Goal: Ask a question: Seek information or help from site administrators or community

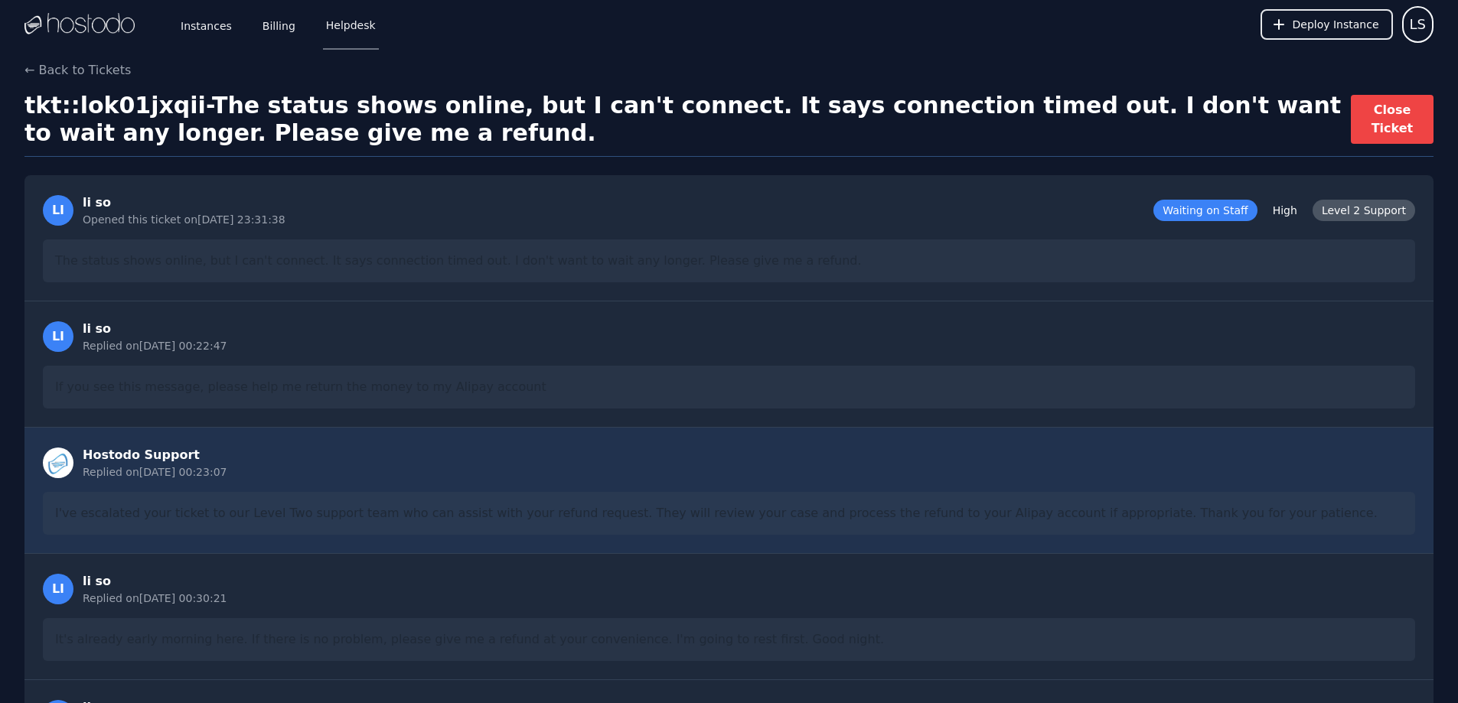
drag, startPoint x: 682, startPoint y: 383, endPoint x: 636, endPoint y: 234, distance: 156.2
click at [208, 32] on link "Instances" at bounding box center [206, 24] width 57 height 51
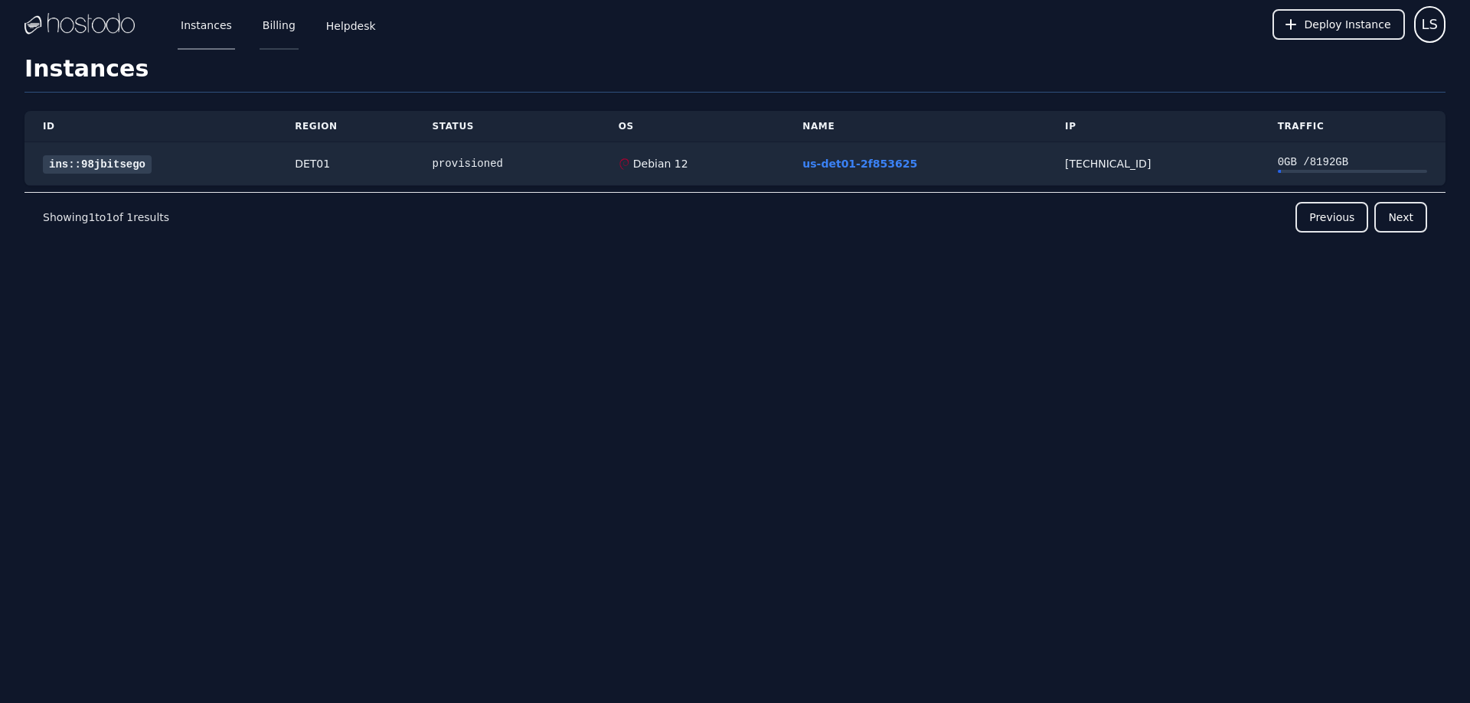
click at [277, 29] on link "Billing" at bounding box center [278, 24] width 39 height 51
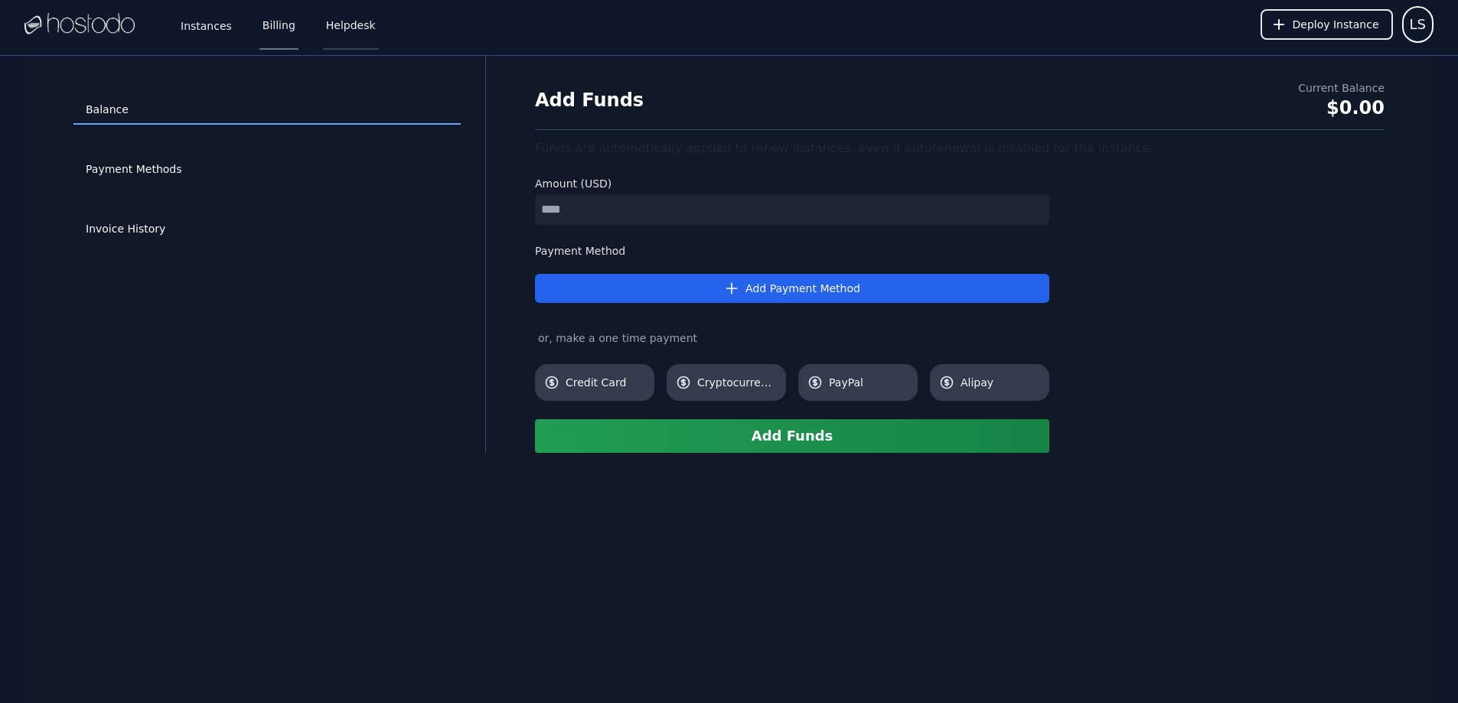
click at [338, 24] on link "Helpdesk" at bounding box center [351, 24] width 56 height 51
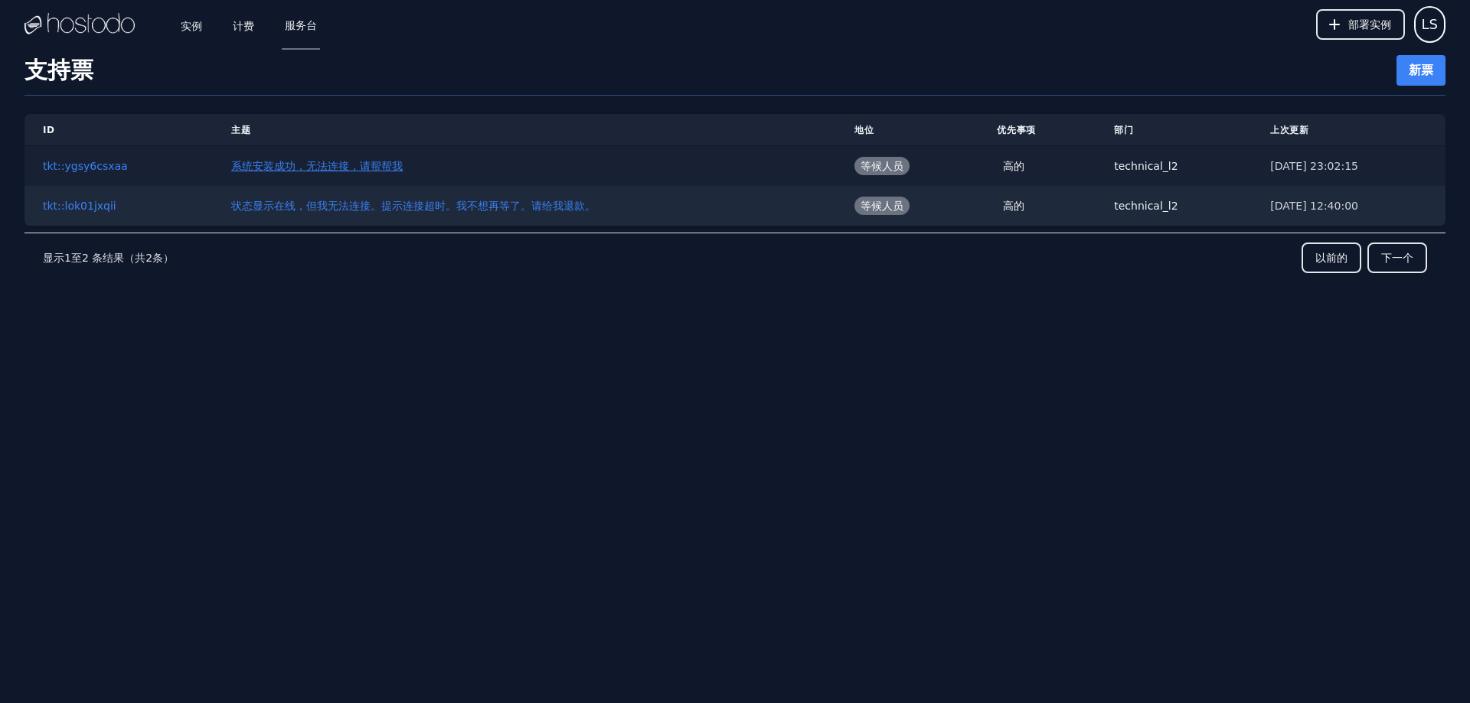
click at [361, 168] on font "系统安装成功，无法连接，请帮帮我" at bounding box center [316, 166] width 171 height 12
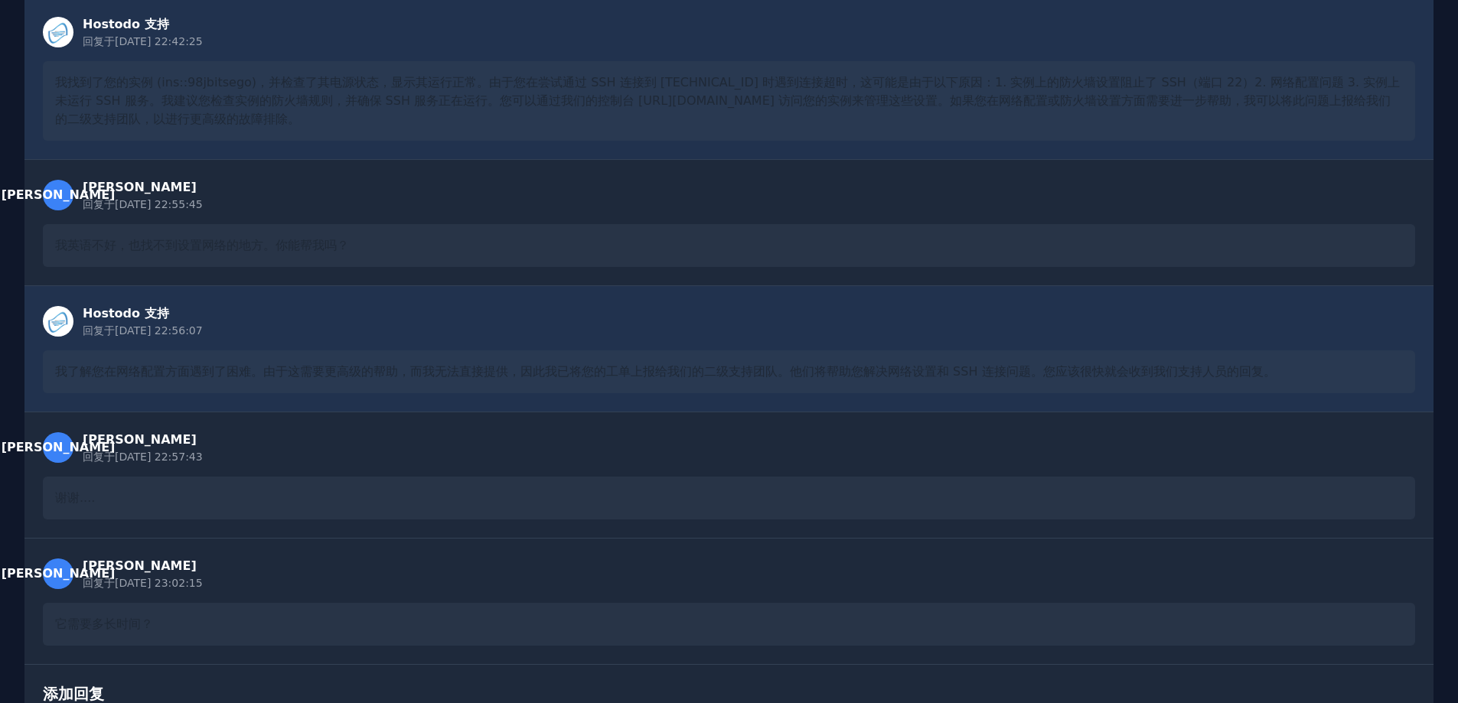
drag, startPoint x: 535, startPoint y: 291, endPoint x: 535, endPoint y: 364, distance: 73.5
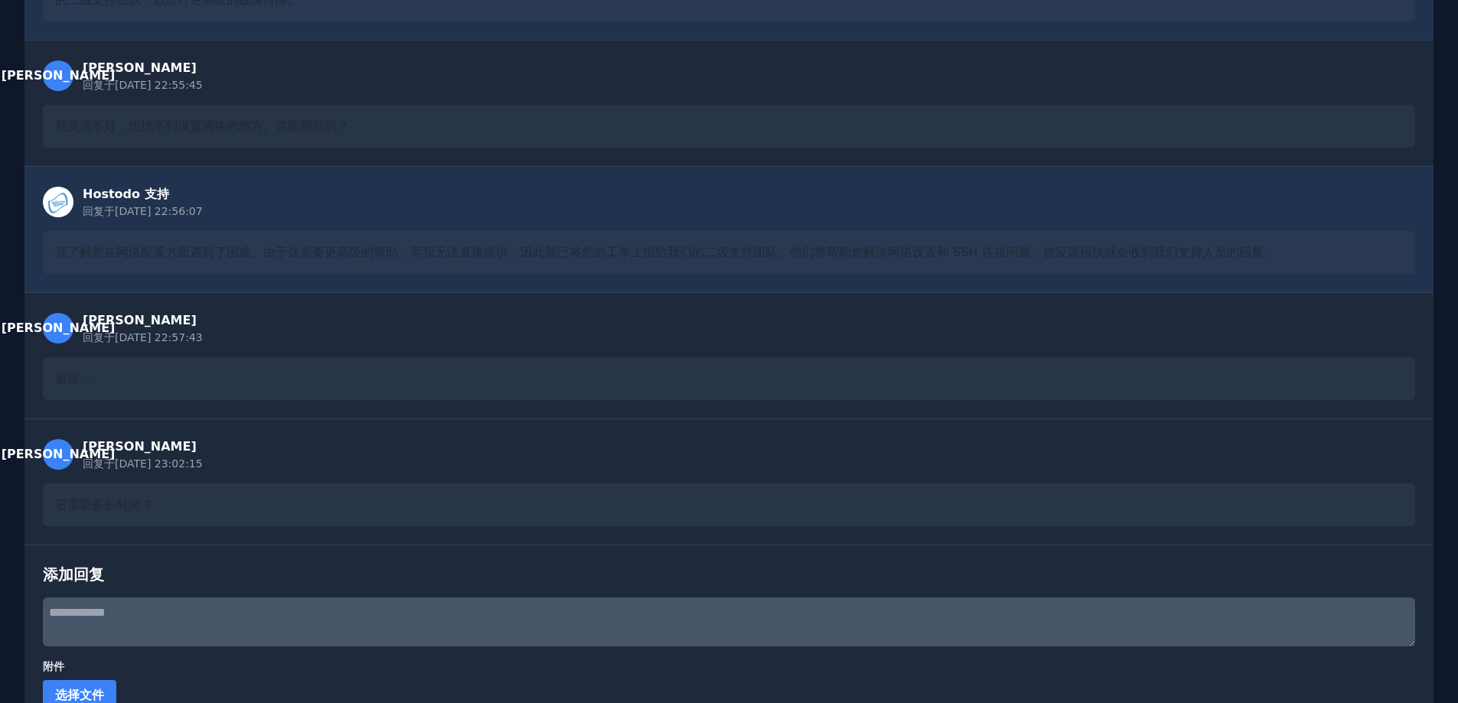
scroll to position [660, 0]
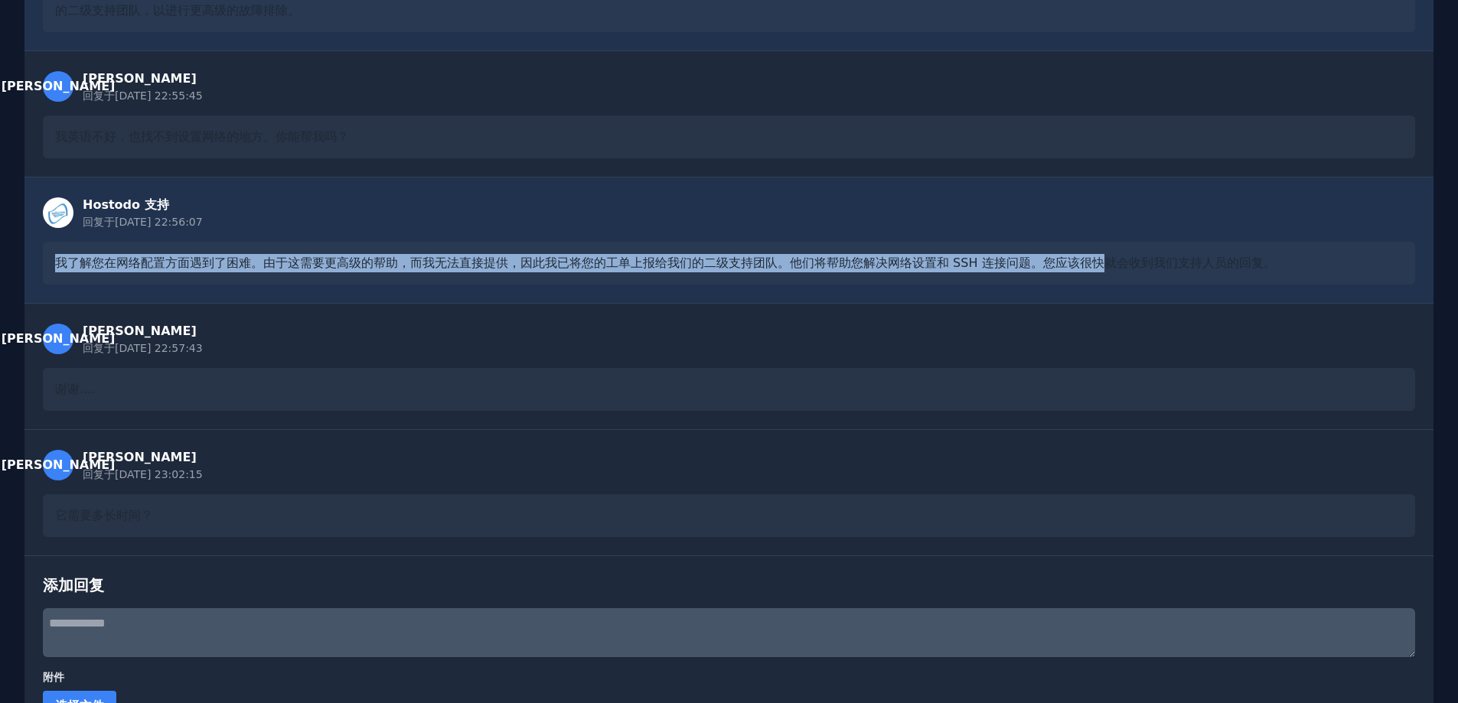
drag, startPoint x: 52, startPoint y: 261, endPoint x: 1102, endPoint y: 259, distance: 1050.2
click at [1102, 259] on div "我了解您在网络配置方面遇到了困难。由于这需要更高级的帮助，而我无法直接提供，因此我已将您的工单上报给我们的二级支持团队。他们将帮助您解决网络设置和 SSH 连…" at bounding box center [729, 263] width 1372 height 43
click at [558, 236] on div "Hostodo 支持 回复于 2025/9/23 22:56:07 我了解您在网络配置方面遇到了困难。由于这需要更高级的帮助，而我无法直接提供，因此我已将您的…" at bounding box center [728, 240] width 1409 height 126
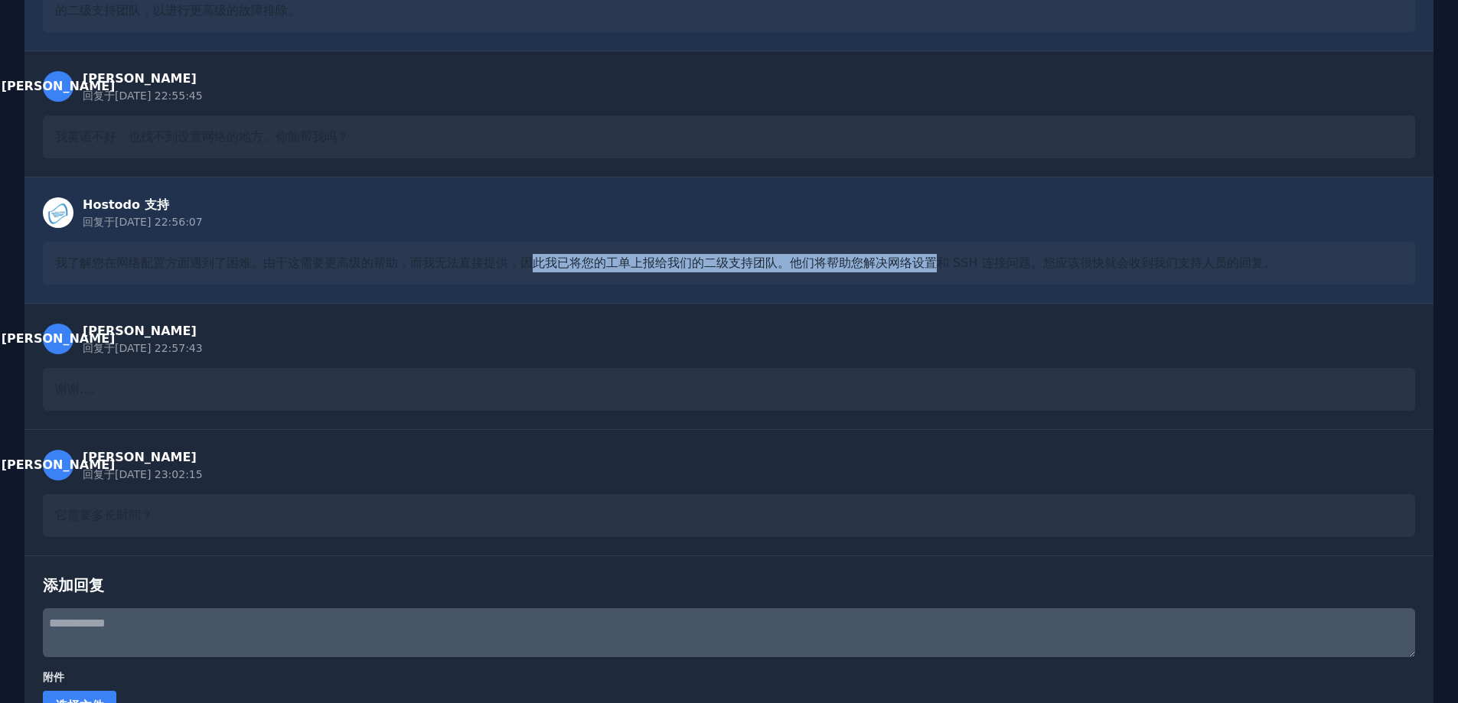
drag, startPoint x: 537, startPoint y: 269, endPoint x: 942, endPoint y: 264, distance: 404.9
click at [942, 264] on font "我了解您在网络配置方面遇到了困难。由于这需要更高级的帮助，而我无法直接提供，因此我已将您的工单上报给我们的二级支持团队。他们将帮助您解决网络设置和 SSH 连…" at bounding box center [665, 263] width 1221 height 15
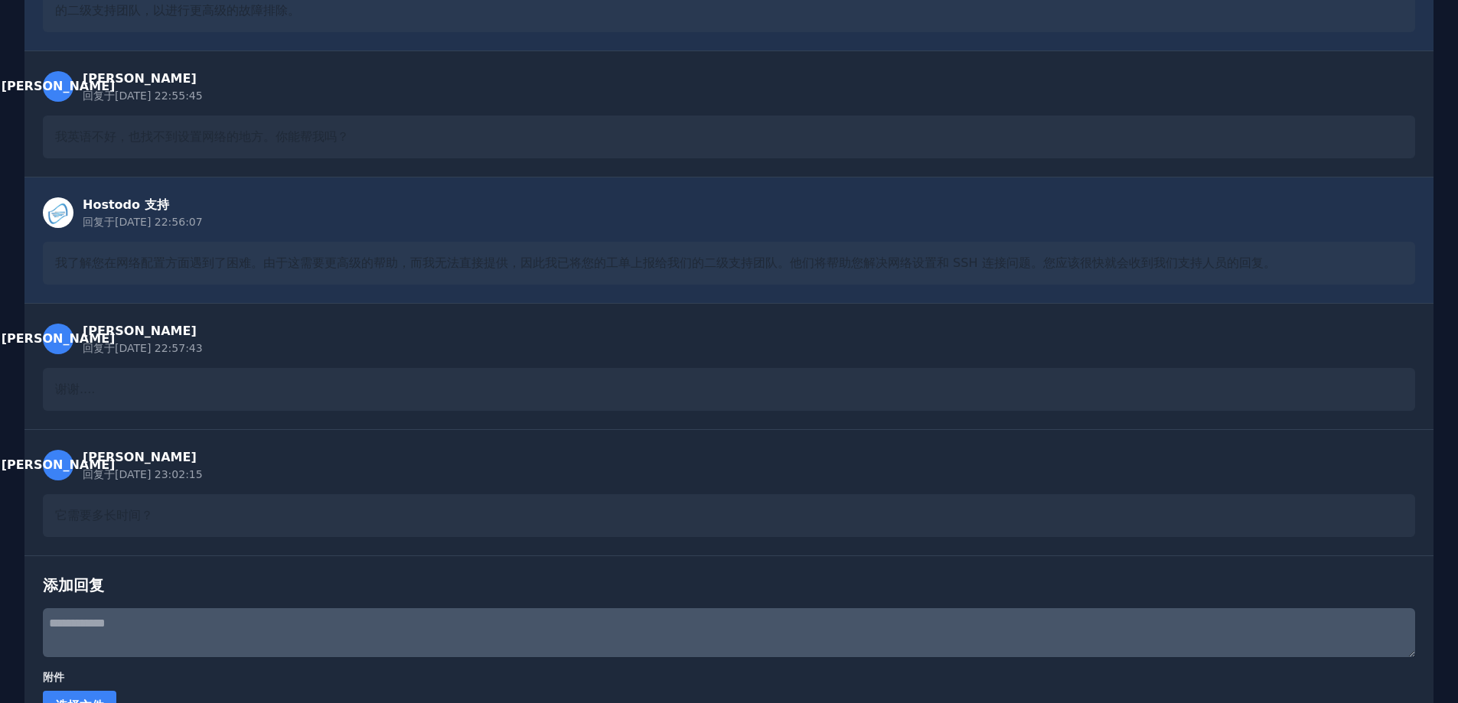
click at [703, 214] on div "Hostodo 支持 回复于 2025/9/23 22:56:07" at bounding box center [729, 213] width 1372 height 34
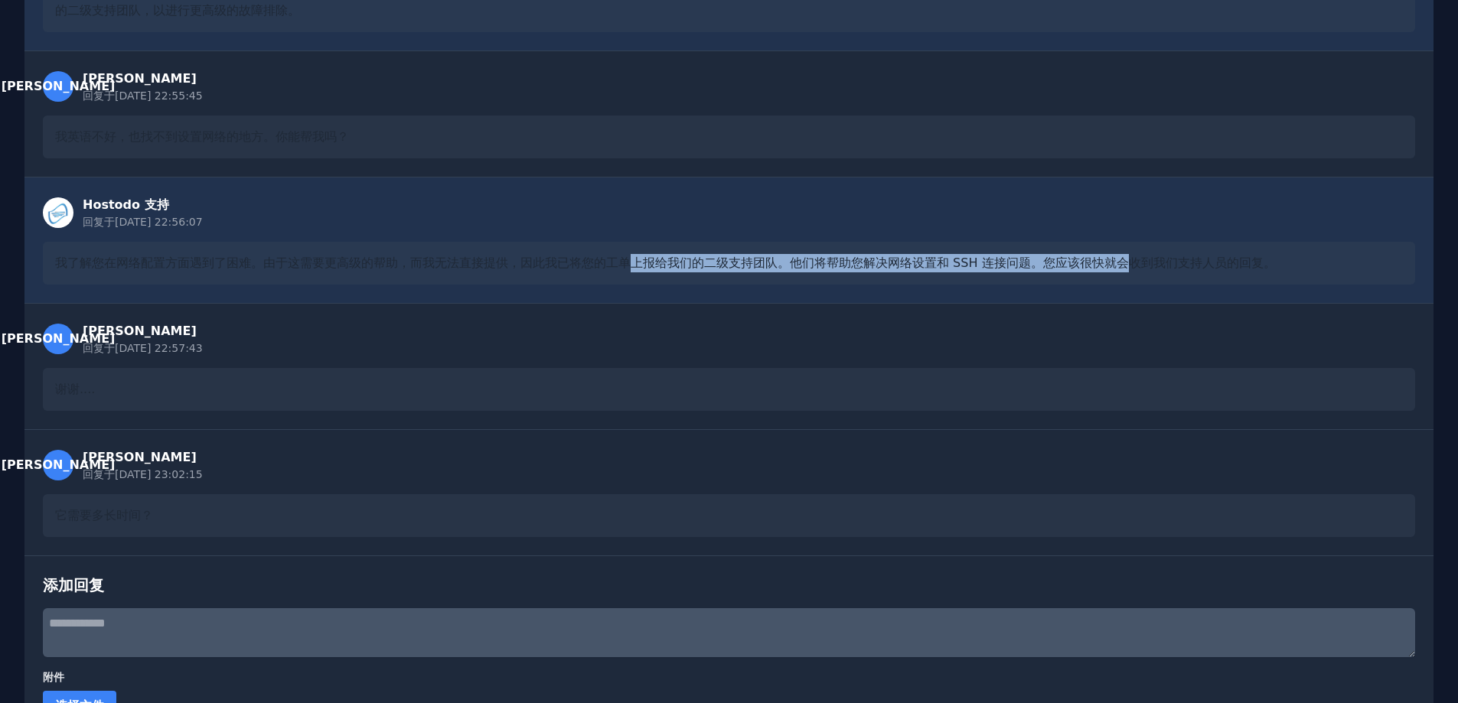
drag, startPoint x: 840, startPoint y: 266, endPoint x: 1121, endPoint y: 263, distance: 281.7
click at [1121, 263] on font "我了解您在网络配置方面遇到了困难。由于这需要更高级的帮助，而我无法直接提供，因此我已将您的工单上报给我们的二级支持团队。他们将帮助您解决网络设置和 SSH 连…" at bounding box center [665, 263] width 1221 height 15
click at [938, 224] on div "Hostodo 支持 回复于 2025/9/23 22:56:07" at bounding box center [729, 213] width 1372 height 34
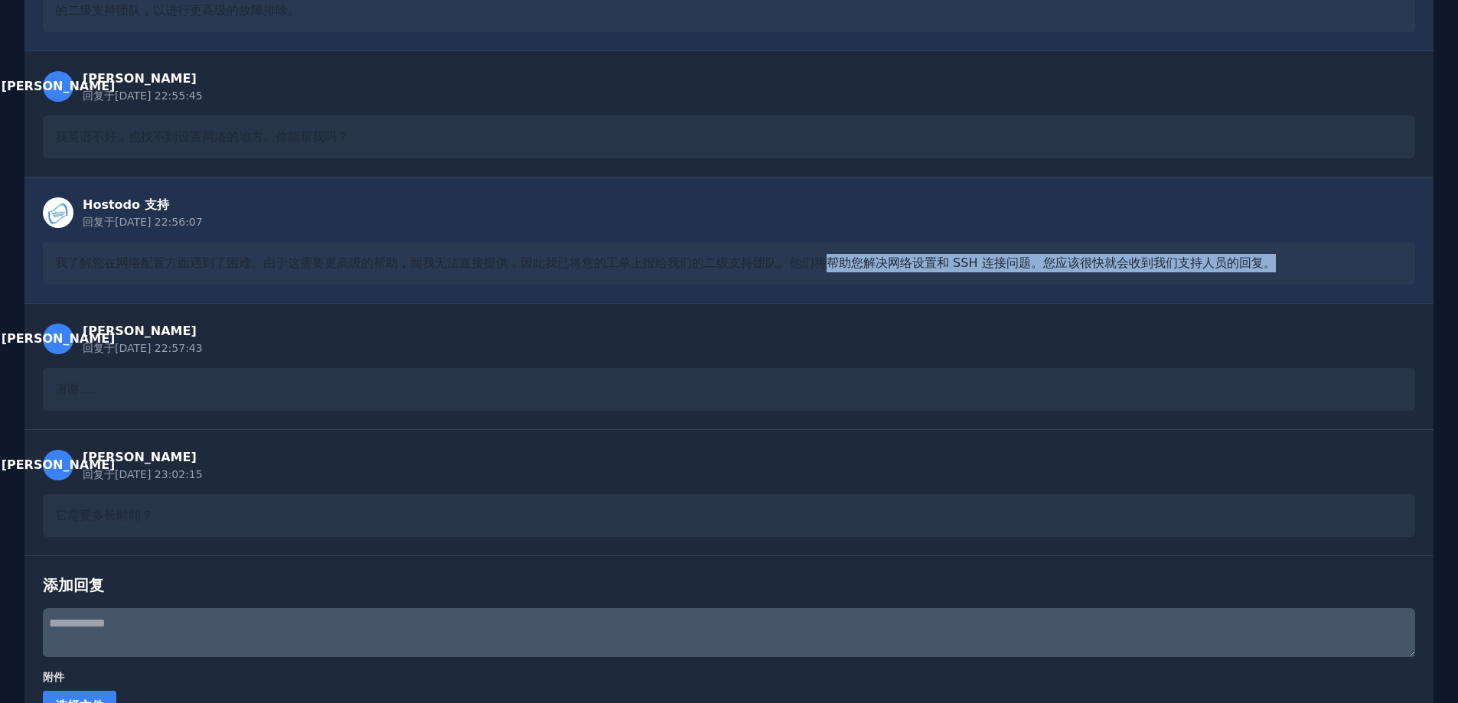
drag, startPoint x: 826, startPoint y: 262, endPoint x: 1317, endPoint y: 264, distance: 491.4
click at [1317, 264] on div "我了解您在网络配置方面遇到了困难。由于这需要更高级的帮助，而我无法直接提供，因此我已将您的工单上报给我们的二级支持团队。他们将帮助您解决网络设置和 SSH 连…" at bounding box center [729, 263] width 1372 height 43
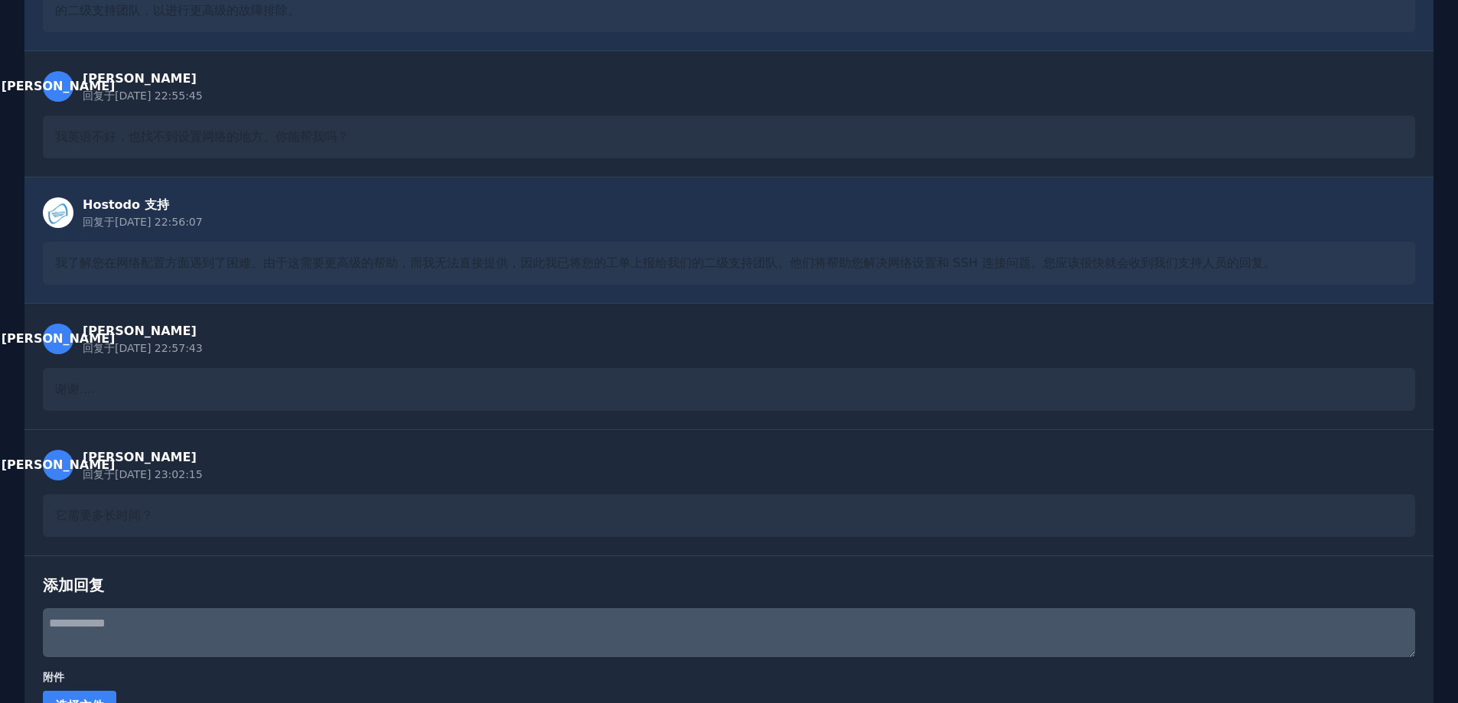
click at [677, 180] on div "Hostodo 支持 回复于 2025/9/23 22:56:07 我了解您在网络配置方面遇到了困难。由于这需要更高级的帮助，而我无法直接提供，因此我已将您的…" at bounding box center [728, 240] width 1409 height 126
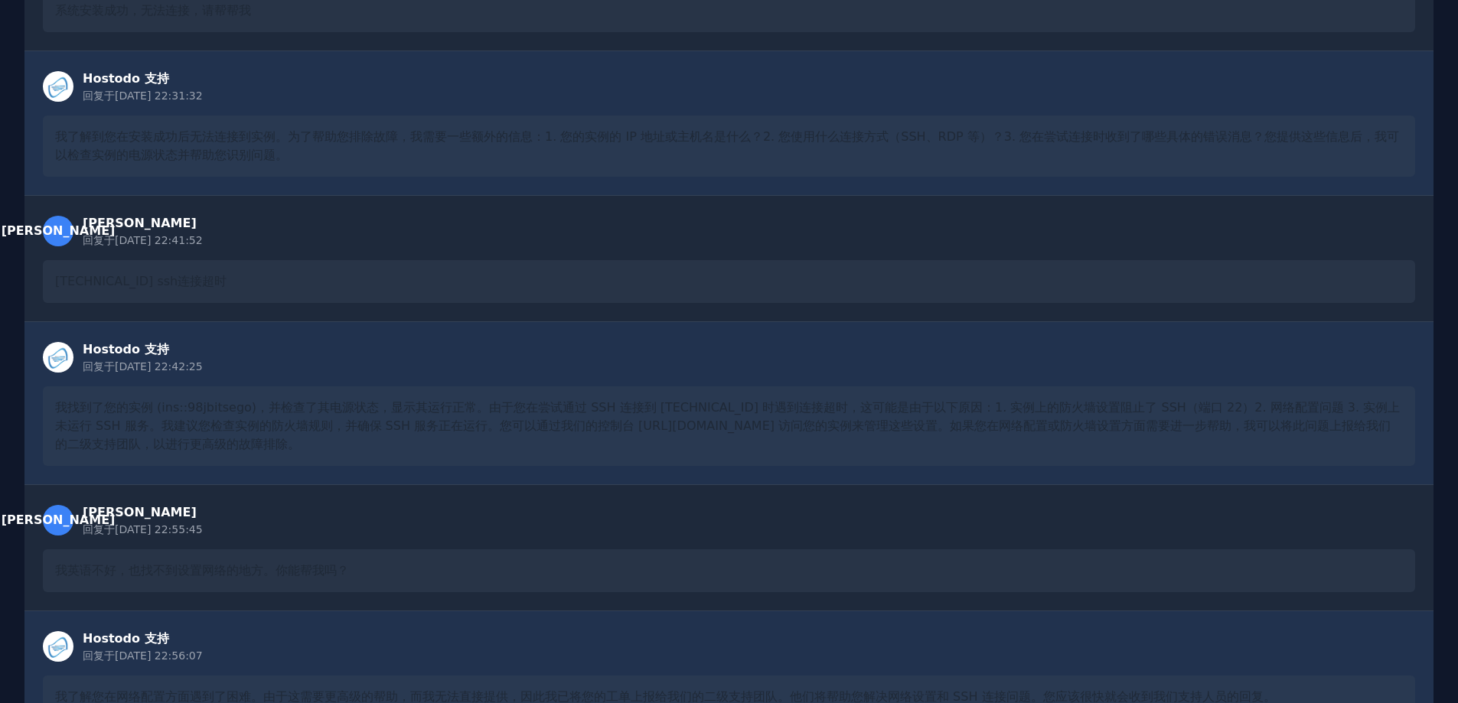
scroll to position [0, 0]
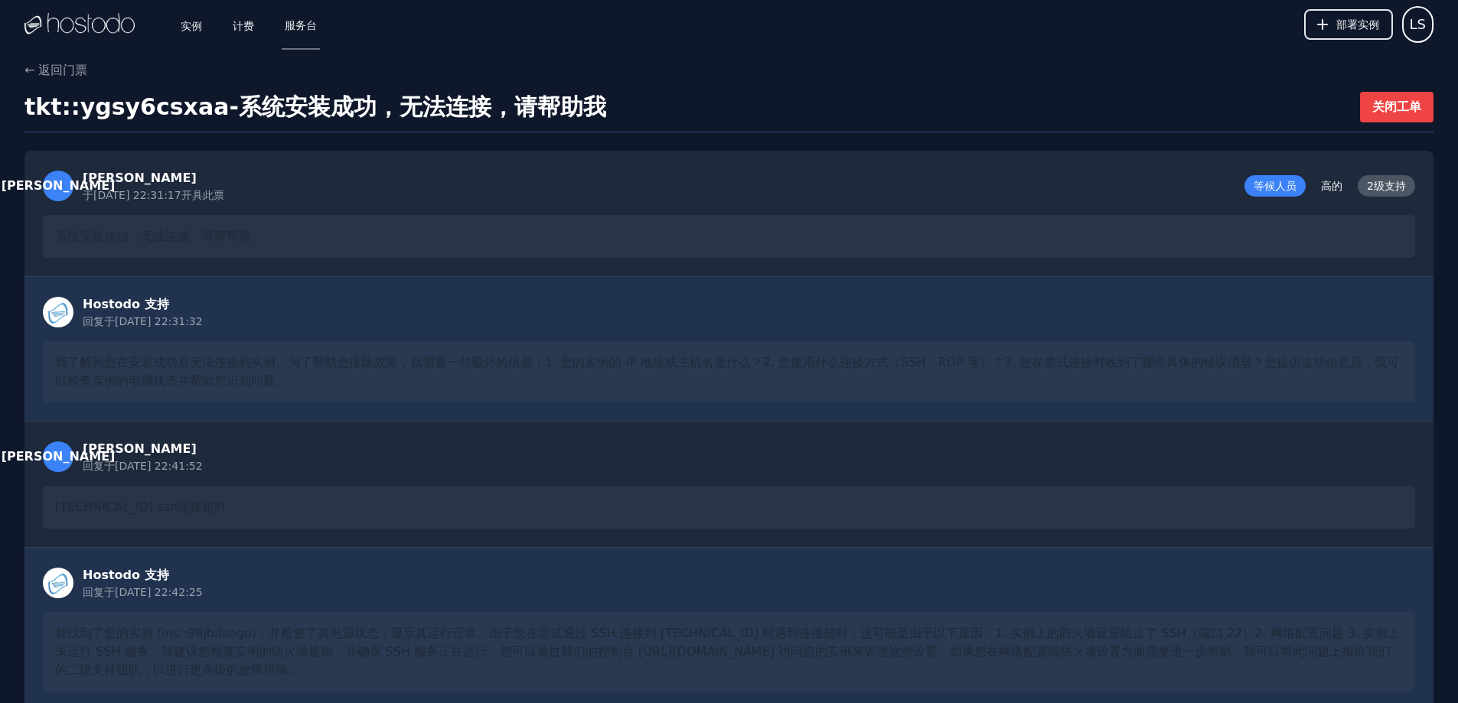
drag, startPoint x: 565, startPoint y: 325, endPoint x: 504, endPoint y: 188, distance: 150.1
click at [188, 21] on font "实例" at bounding box center [191, 25] width 21 height 12
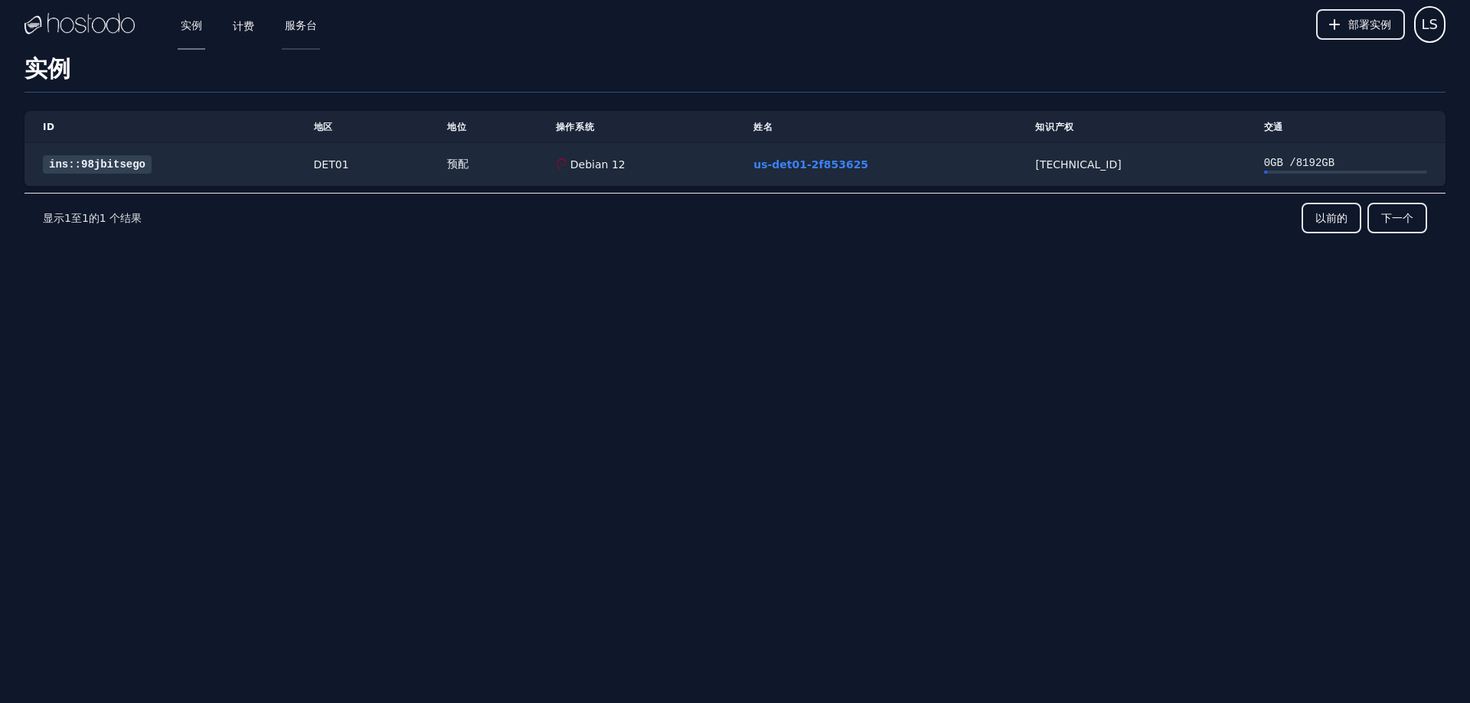
click at [308, 24] on font "服务台" at bounding box center [301, 25] width 32 height 12
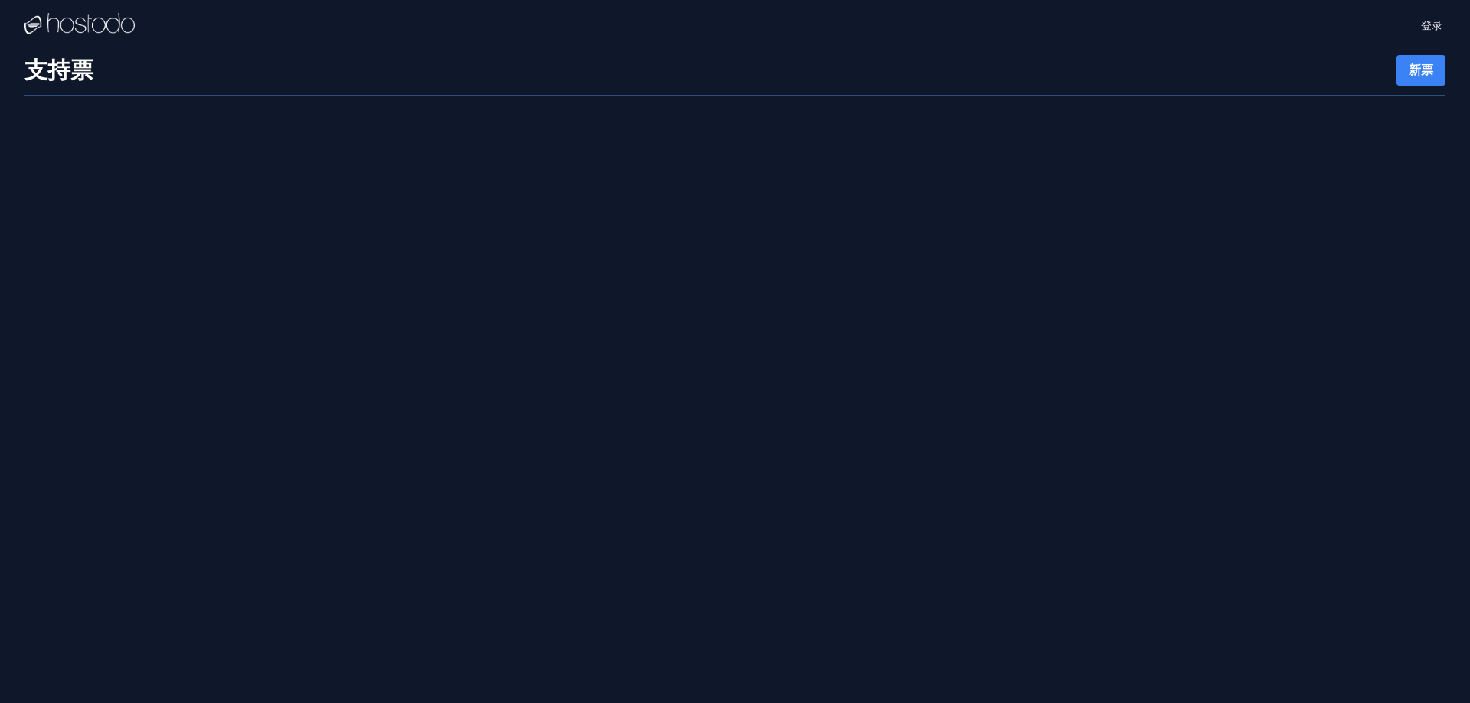
drag, startPoint x: 785, startPoint y: 57, endPoint x: 736, endPoint y: 51, distance: 48.6
click at [736, 51] on div "登录 实例 SSH 密钥 计费 服务台 登出 设置 支持票 新票" at bounding box center [735, 351] width 1470 height 703
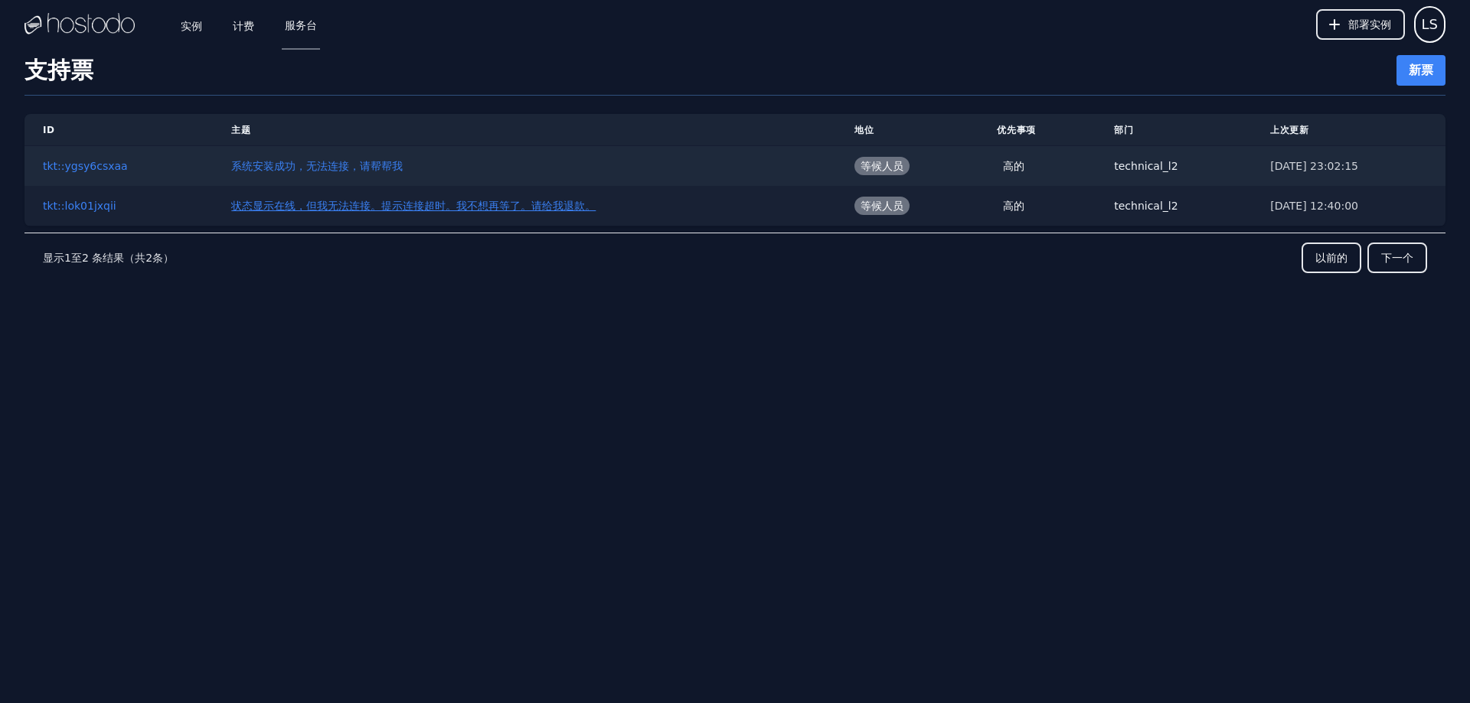
click at [466, 204] on font "状态显示在线，但我无法连接。提示连接超时。我不想再等了。请给我退款。" at bounding box center [413, 206] width 364 height 12
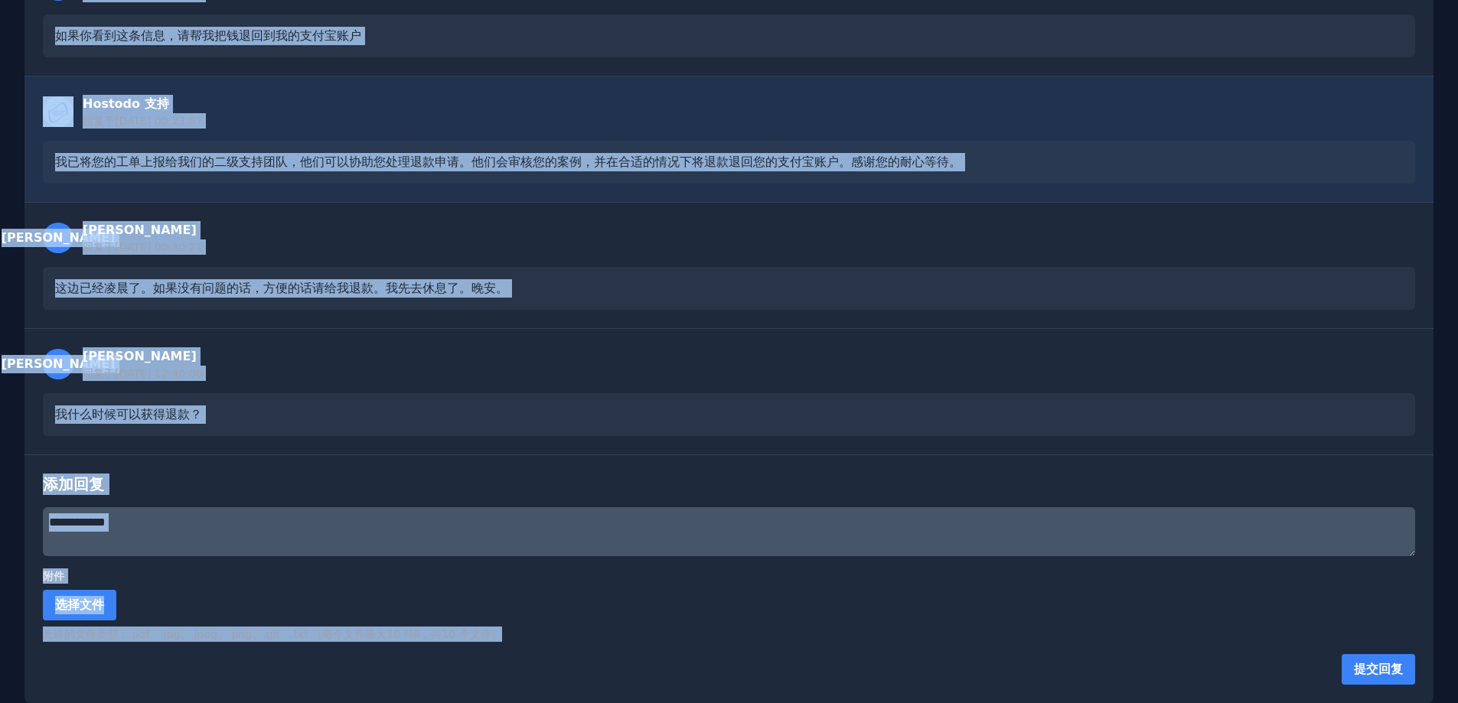
drag, startPoint x: 40, startPoint y: 212, endPoint x: 939, endPoint y: 646, distance: 998.6
click at [941, 670] on div "[PERSON_NAME] 于[DATE] 23:31:38 开具此票 等候人员 高的 2级支持 状态显示在线，但我无法连接。提示连接超时。我不想再等了。请给…" at bounding box center [728, 263] width 1409 height 879
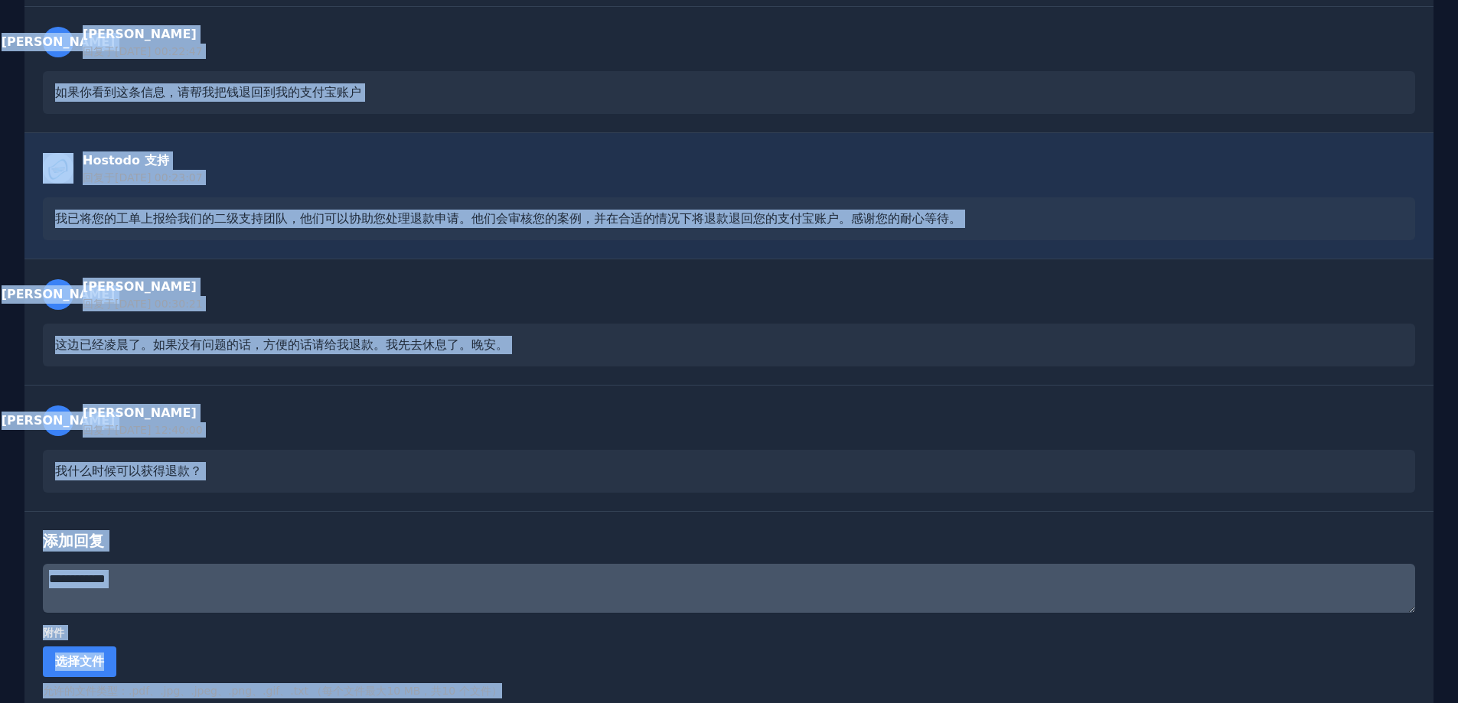
scroll to position [174, 0]
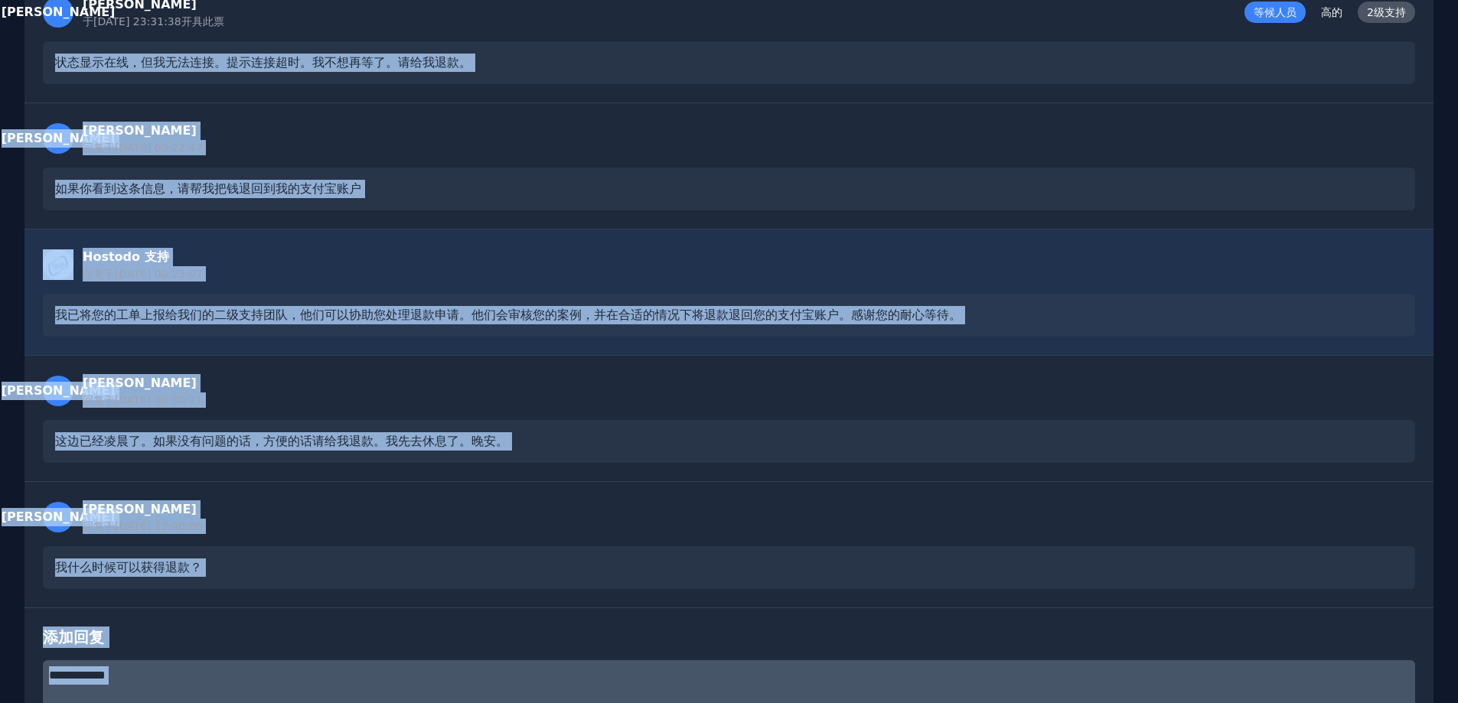
click at [332, 317] on font "我已将您的工单上报给我们的二级支持团队，他们可以协助您处理退款申请。他们会审核您的案例，并在合适的情况下将退款退回您的支付宝账户。感谢您的耐心等待。" at bounding box center [508, 315] width 906 height 15
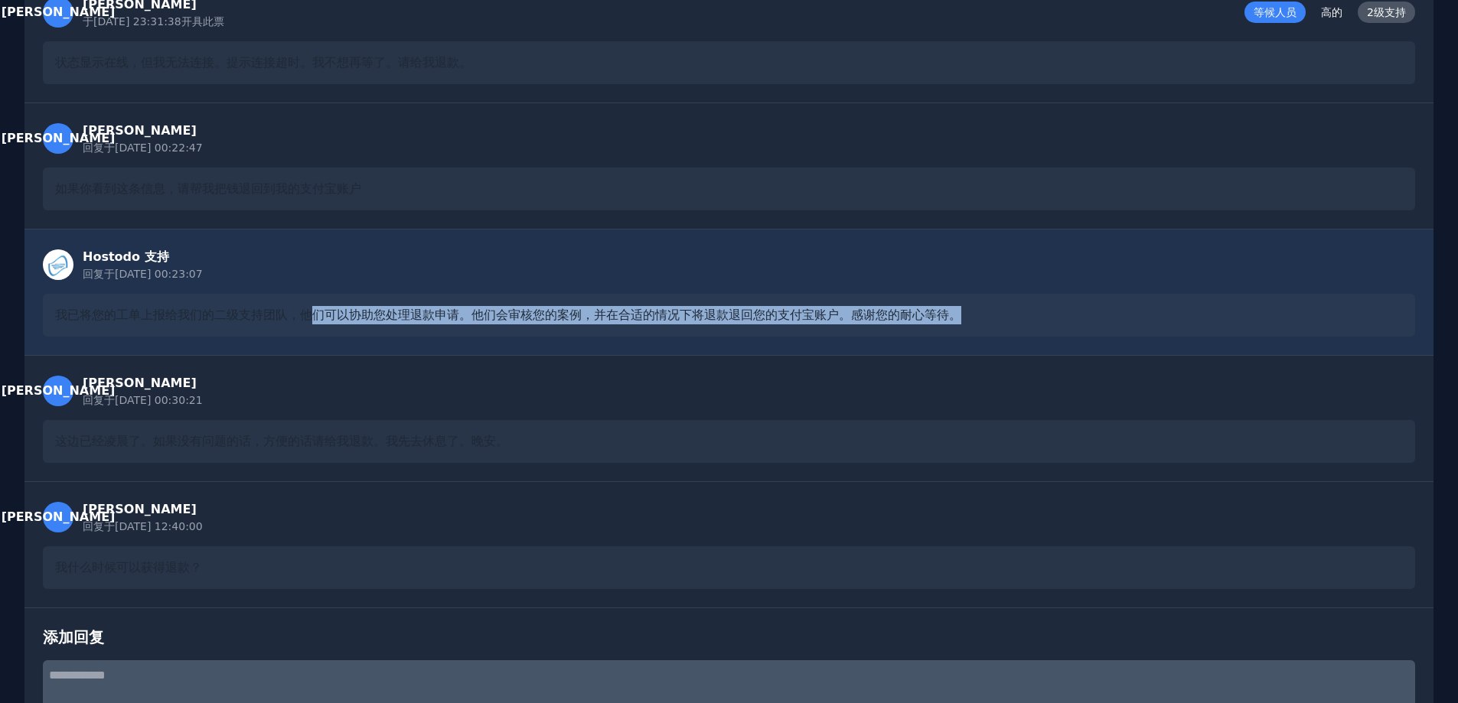
drag, startPoint x: 398, startPoint y: 308, endPoint x: 1002, endPoint y: 302, distance: 603.9
click at [1002, 302] on div "我已将您的工单上报给我们的二级支持团队，他们可以协助您处理退款申请。他们会审核您的案例，并在合适的情况下将退款退回您的支付宝账户。感谢您的耐心等待。" at bounding box center [729, 315] width 1372 height 43
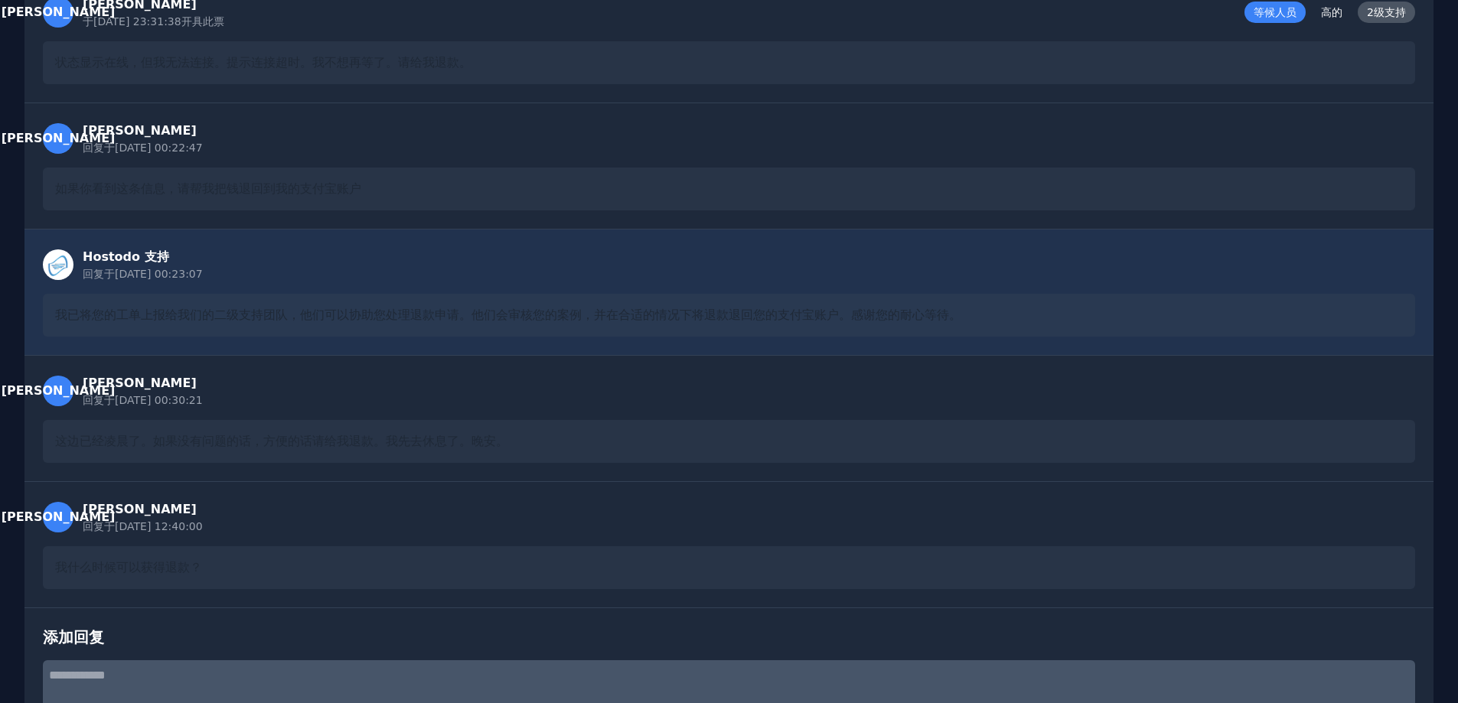
click at [727, 263] on div "Hostodo 支持 回复于 [DATE] 00:23:07" at bounding box center [729, 265] width 1372 height 34
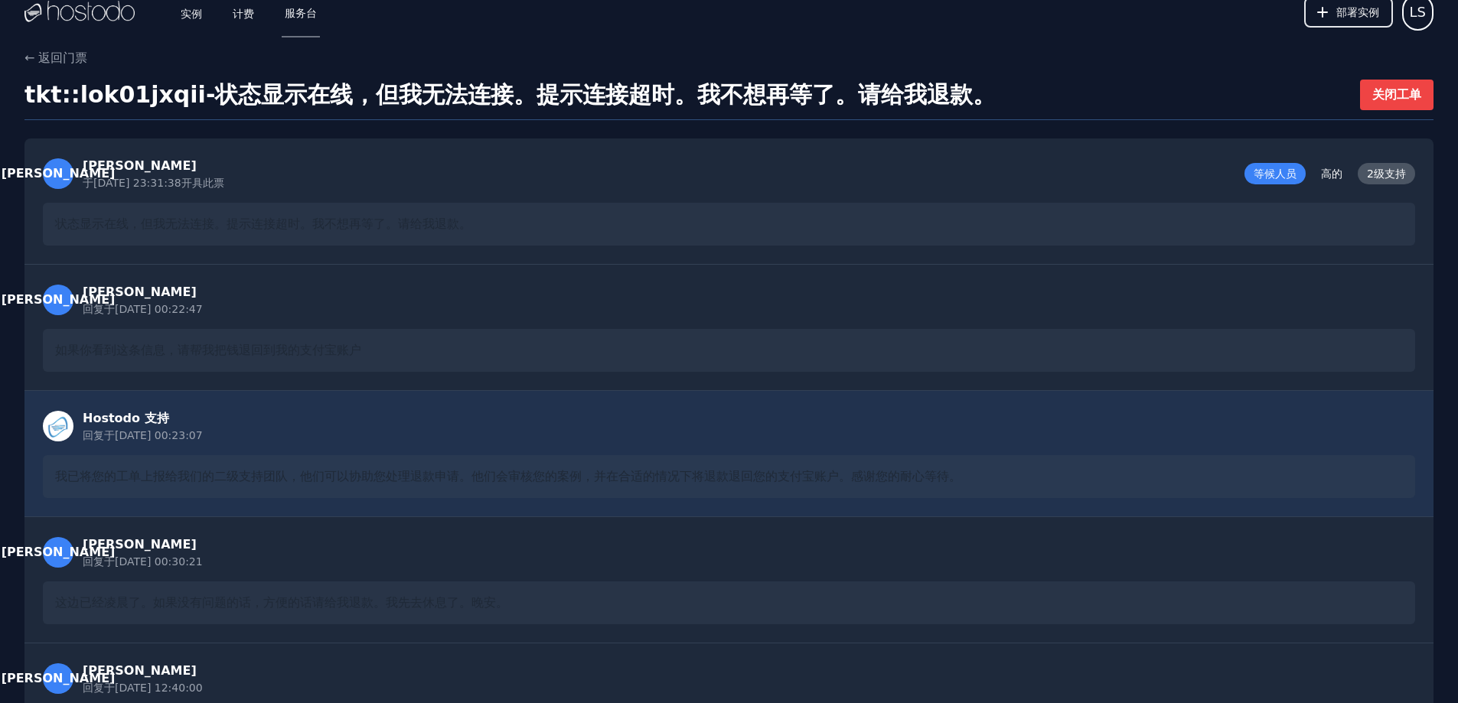
scroll to position [0, 0]
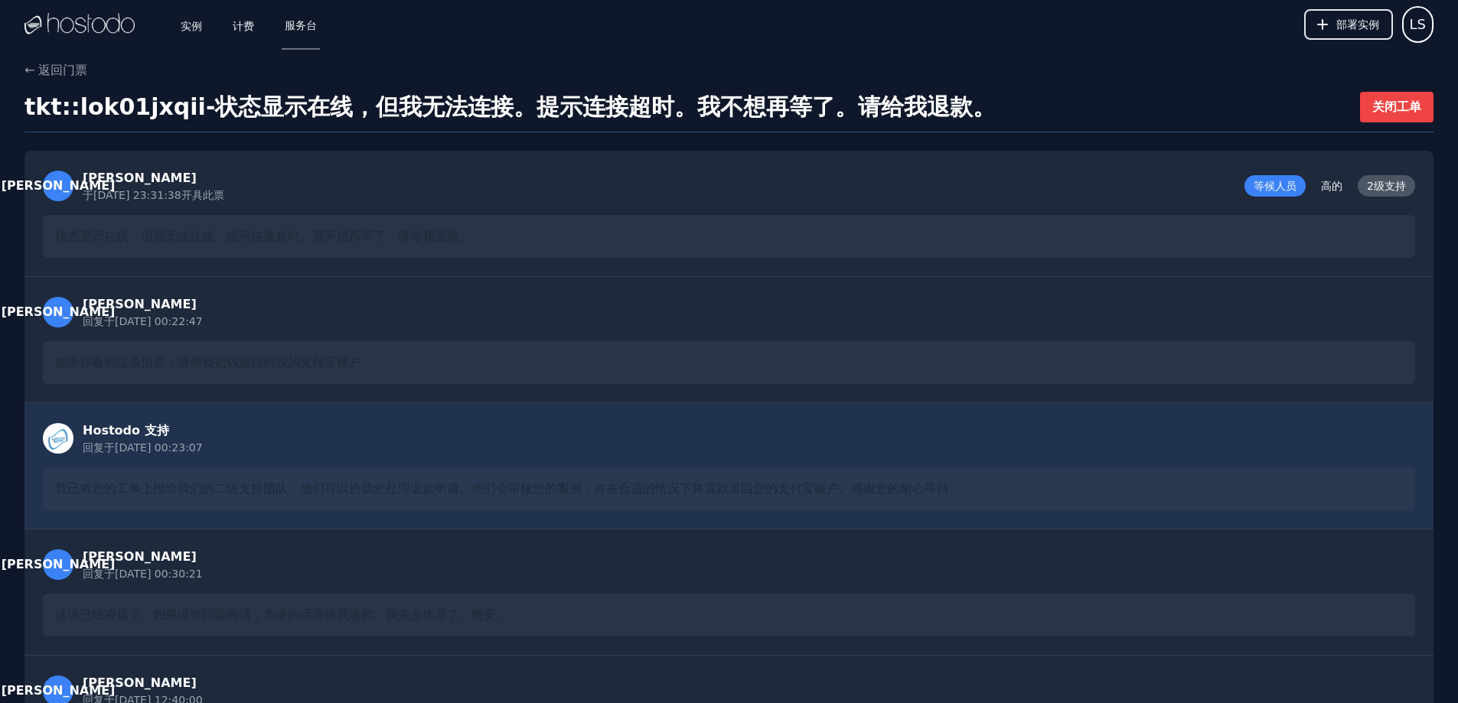
drag, startPoint x: 468, startPoint y: 478, endPoint x: 476, endPoint y: 205, distance: 272.6
